Goal: Obtain resource: Download file/media

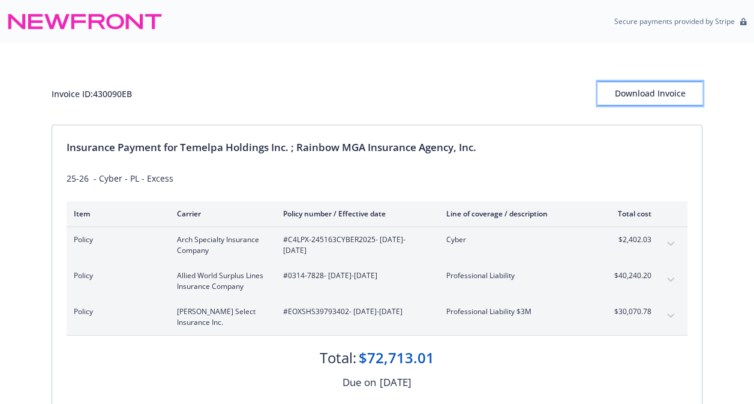
click at [642, 93] on div "Download Invoice" at bounding box center [649, 93] width 105 height 23
drag, startPoint x: 411, startPoint y: 273, endPoint x: 284, endPoint y: 272, distance: 127.1
click at [284, 272] on span "#0314-7828 - 07/13/2025-07/13/2026" at bounding box center [355, 275] width 144 height 11
copy span "#0314-7828 - 07/13/2025-07/13/2026"
drag, startPoint x: 329, startPoint y: 251, endPoint x: 283, endPoint y: 239, distance: 47.7
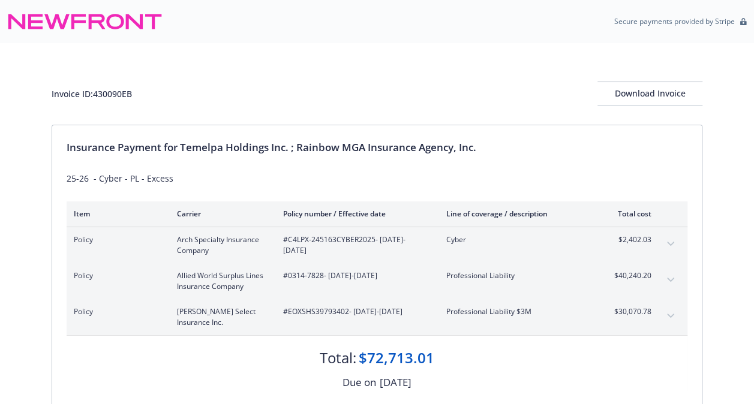
click at [283, 239] on span "#C4LPX-245163CYBER2025 - 07/13/2025-07/13/2026" at bounding box center [355, 245] width 144 height 22
copy span "#C4LPX-245163CYBER2025 - 07/13/2025-07/13/2026"
drag, startPoint x: 332, startPoint y: 325, endPoint x: 282, endPoint y: 312, distance: 51.3
click at [283, 312] on span "#EOXSHS39793402 - 07/13/2025-07/13/2026" at bounding box center [355, 311] width 144 height 11
copy span "#EOXSHS39793402 - 07/13/2025-07/13/2026"
